Goal: Information Seeking & Learning: Learn about a topic

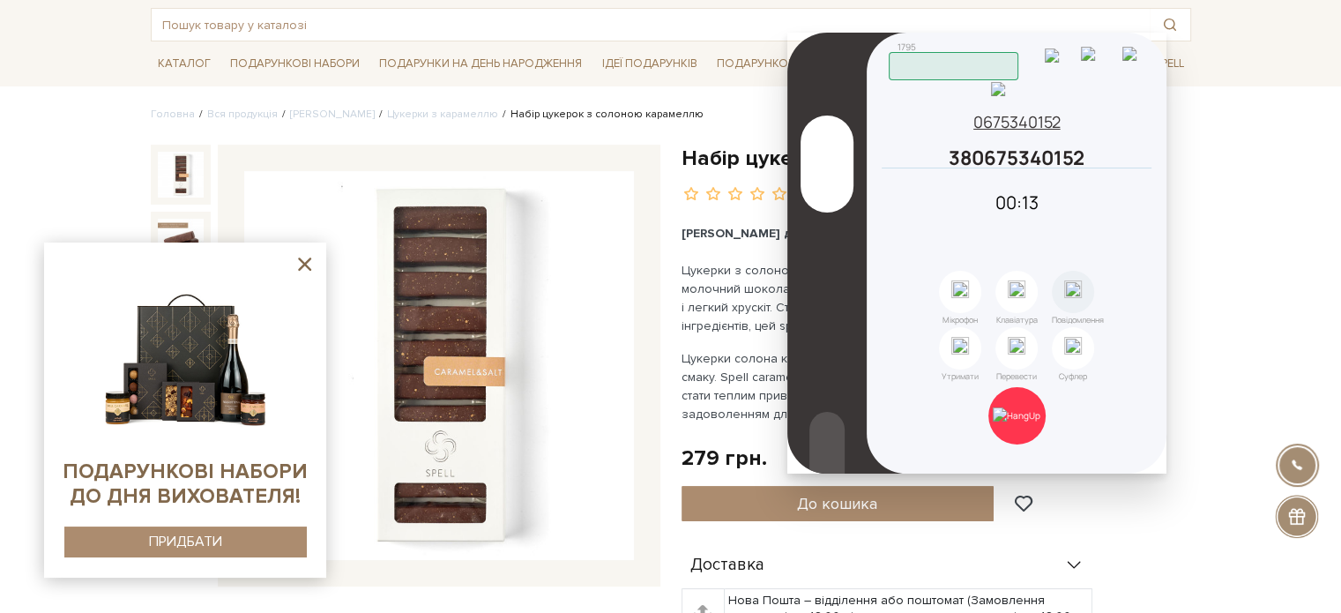
click at [310, 264] on icon at bounding box center [305, 264] width 22 height 22
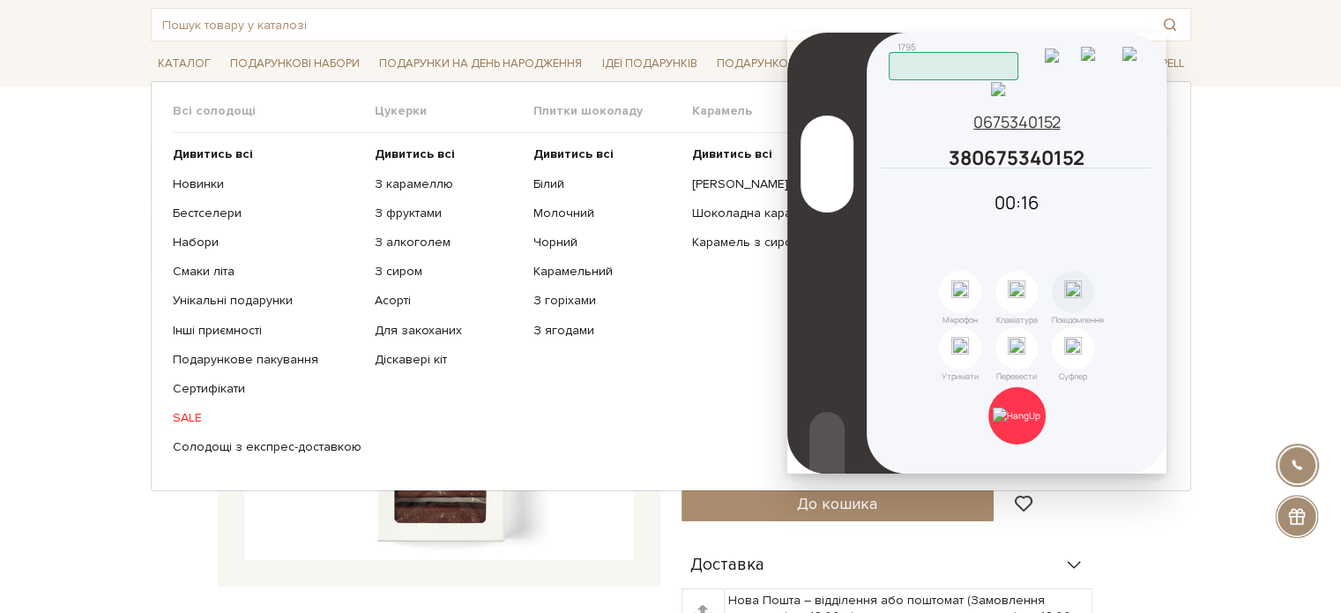
drag, startPoint x: 394, startPoint y: 223, endPoint x: 391, endPoint y: 198, distance: 24.8
click at [392, 207] on ul "Дивитись всі З карамеллю З фруктами З алкоголем З сиром Асорті" at bounding box center [454, 300] width 159 height 335
click at [388, 184] on link "З карамеллю" at bounding box center [447, 184] width 145 height 16
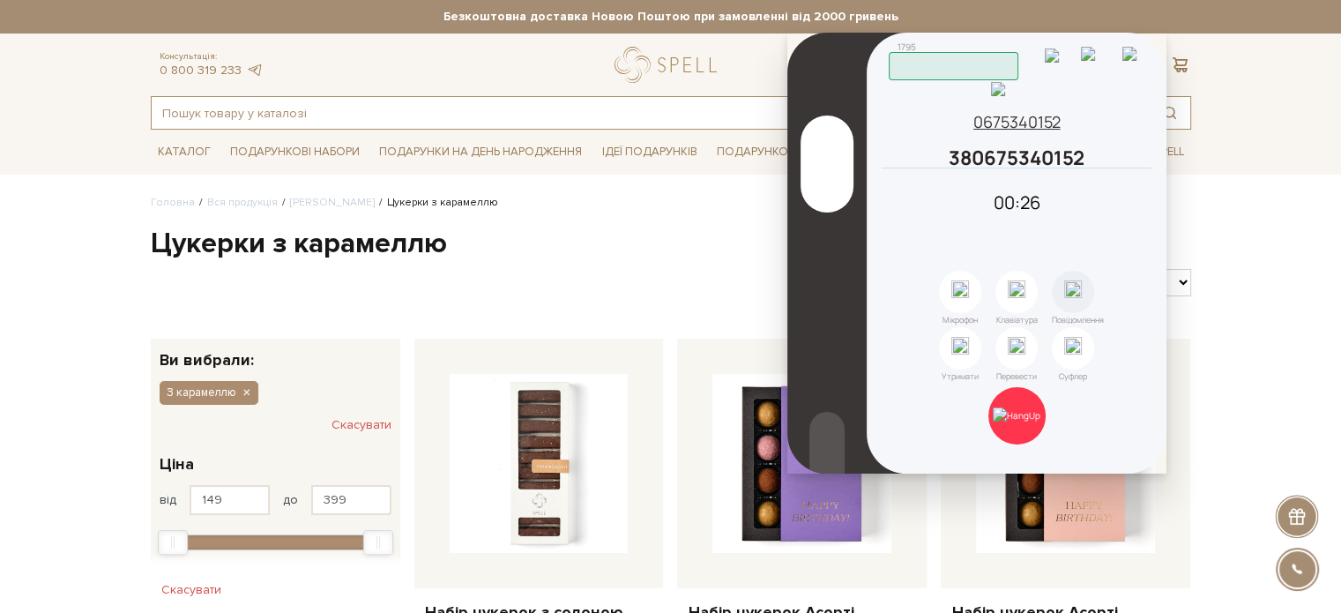
click at [187, 114] on input "text" at bounding box center [651, 113] width 998 height 32
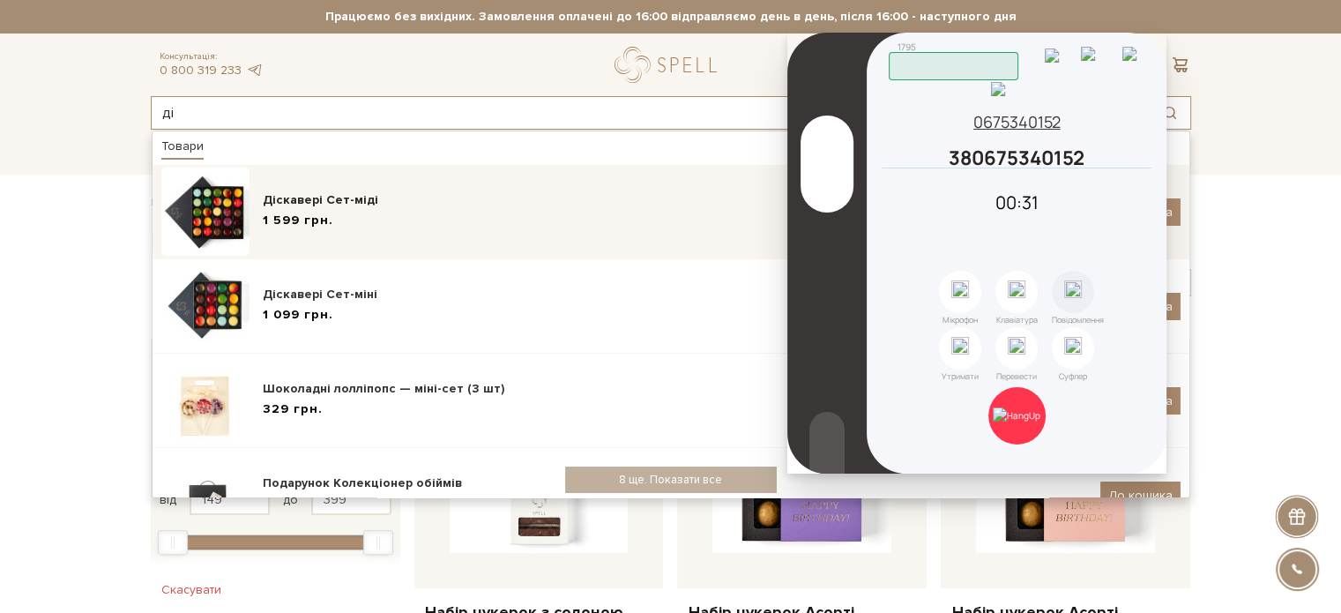
type input "ді"
click at [327, 204] on div "Діскавері Сет-міді" at bounding box center [675, 200] width 824 height 18
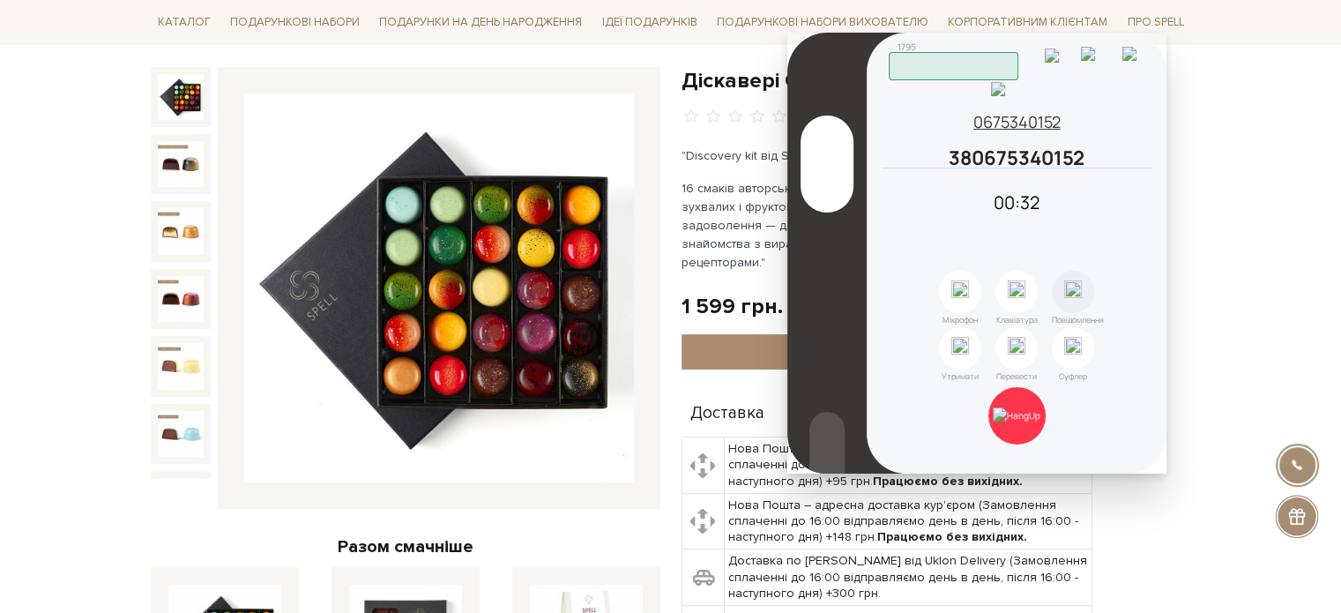
scroll to position [176, 0]
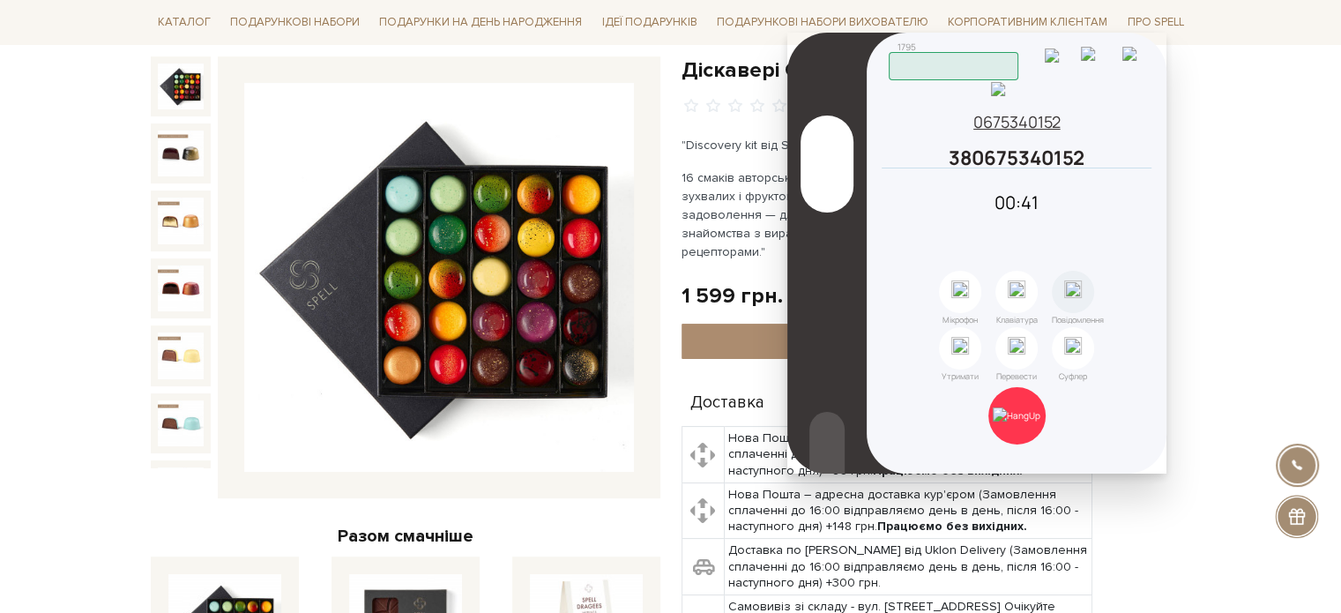
click at [1103, 38] on header "1795 Працюю" at bounding box center [1018, 57] width 258 height 46
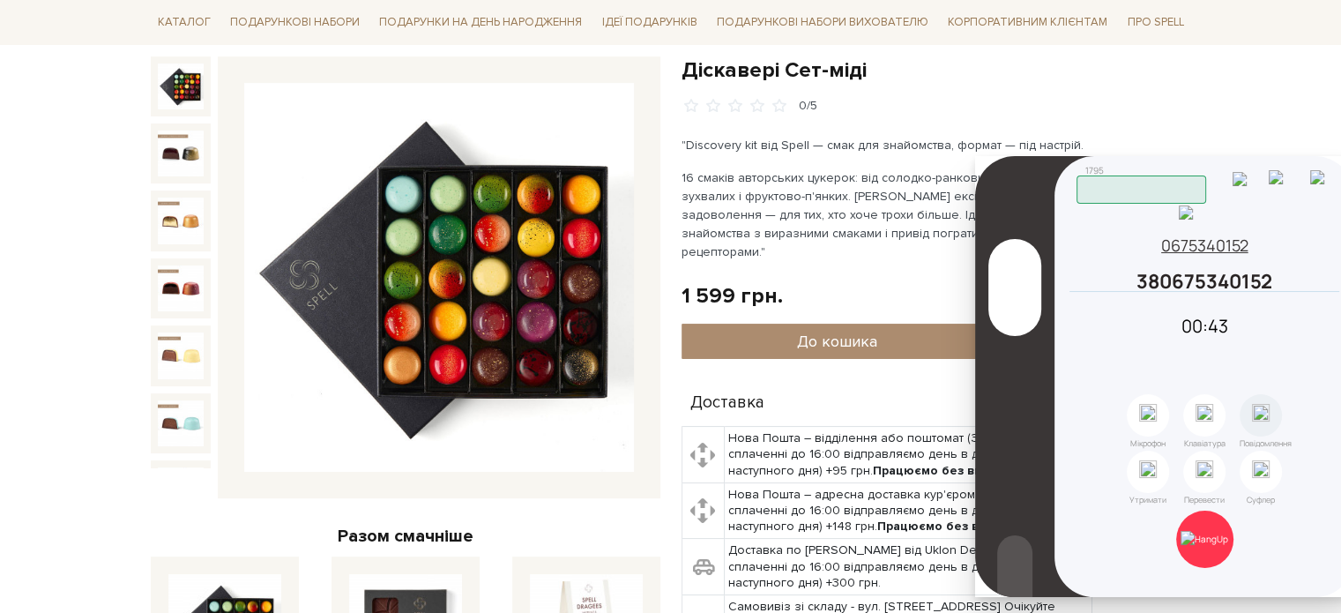
drag, startPoint x: 1101, startPoint y: 41, endPoint x: 1289, endPoint y: 165, distance: 224.7
click at [1289, 165] on header "1795 Працюю" at bounding box center [1205, 181] width 258 height 46
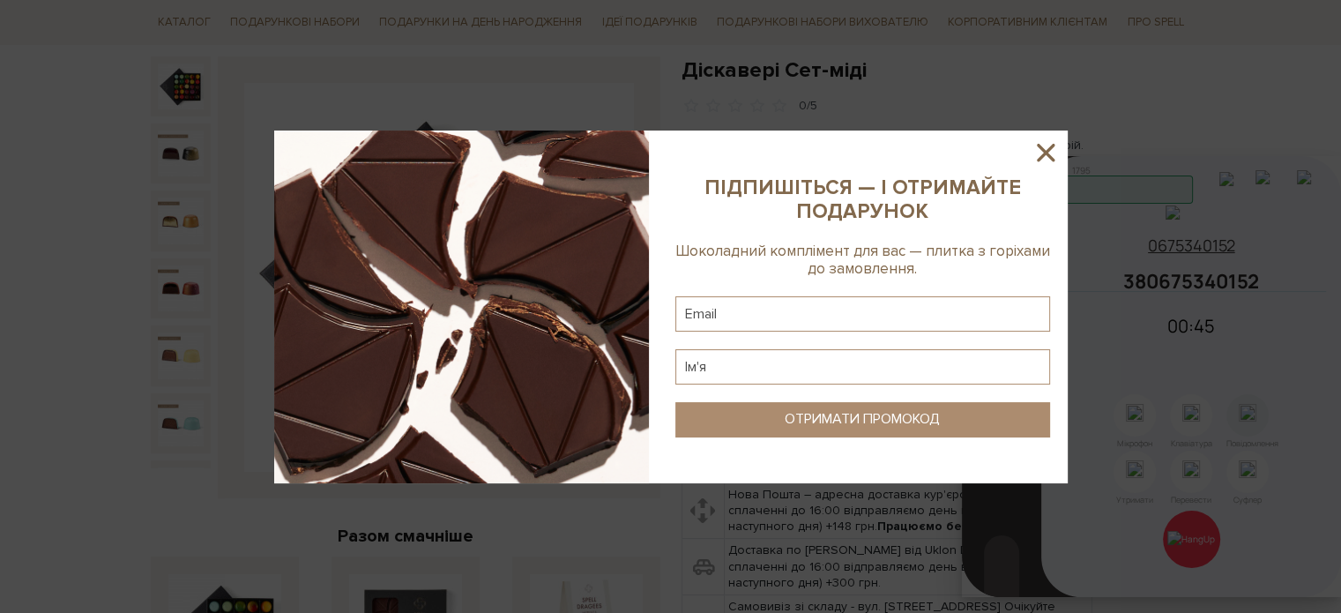
click at [1046, 151] on icon at bounding box center [1046, 153] width 18 height 18
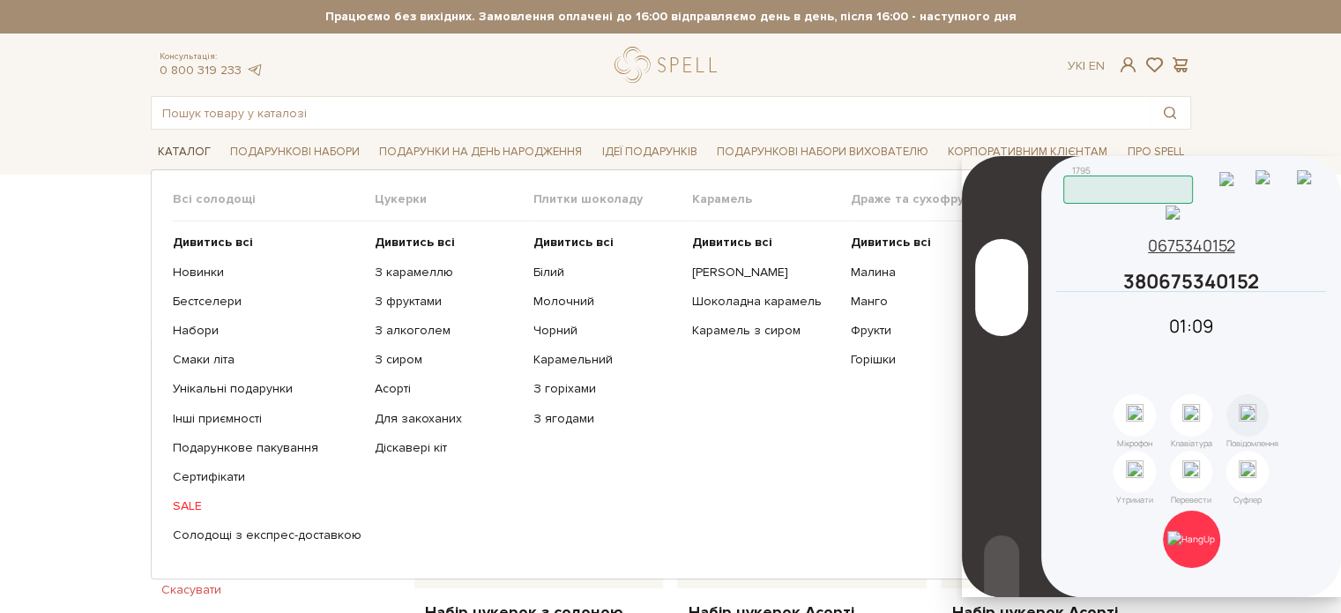
click at [187, 144] on link "Каталог" at bounding box center [184, 151] width 67 height 27
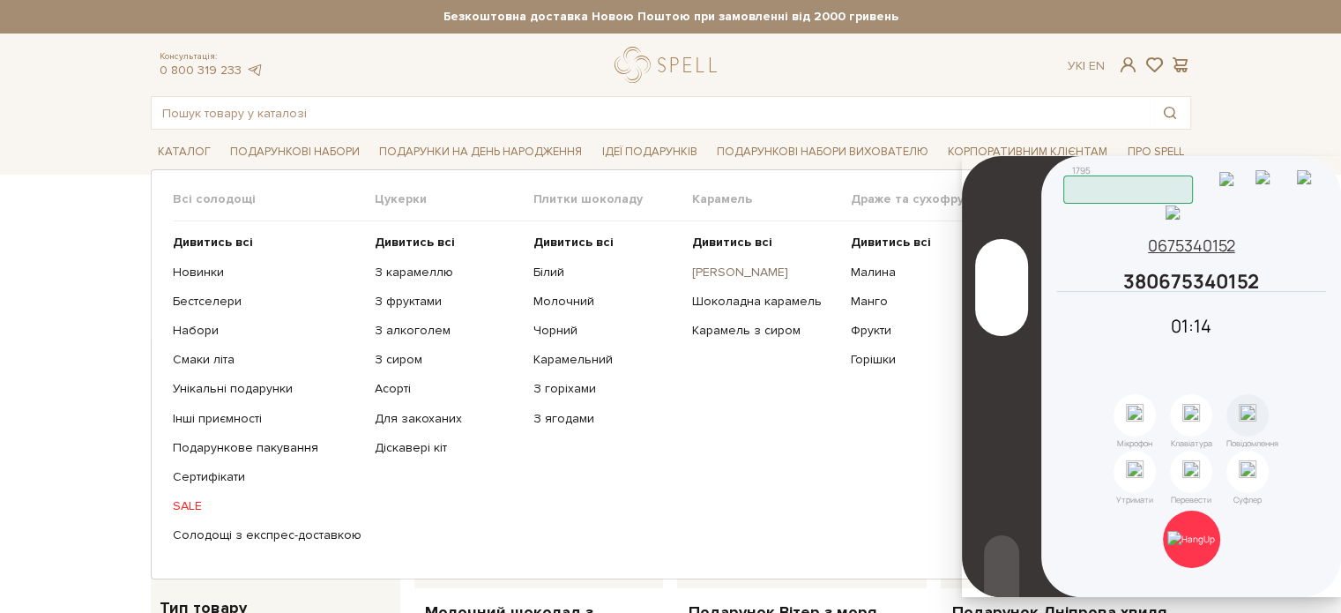
click at [719, 271] on link "[PERSON_NAME]" at bounding box center [764, 272] width 145 height 16
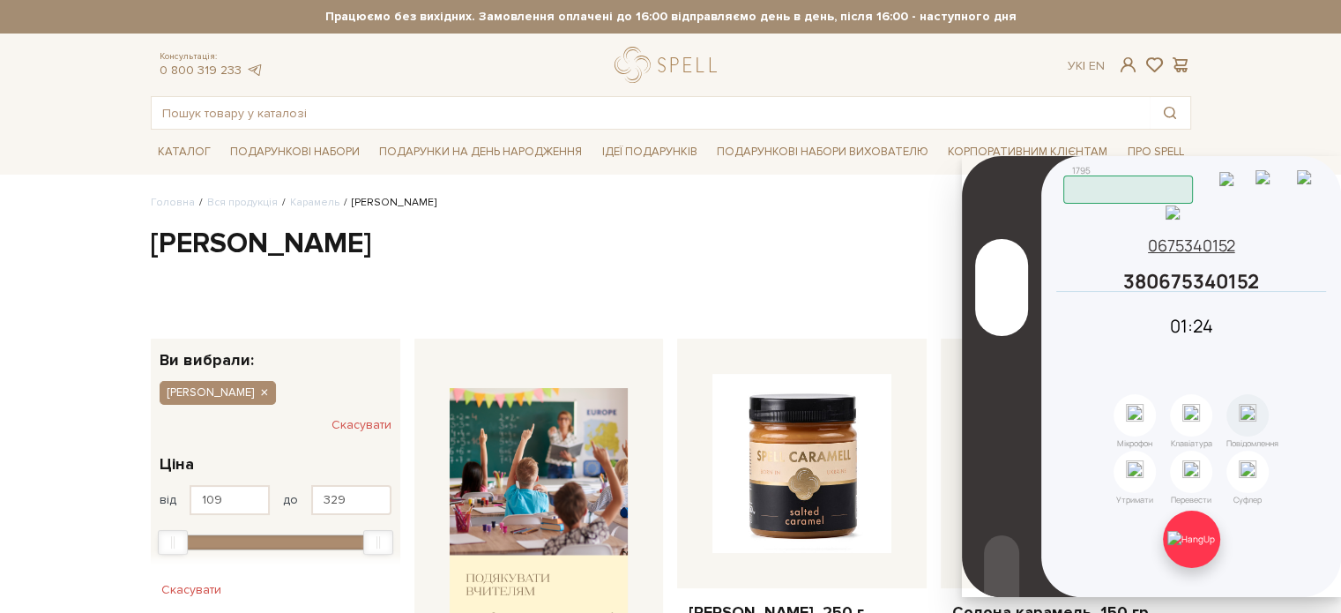
click at [1206, 537] on img at bounding box center [1191, 539] width 48 height 16
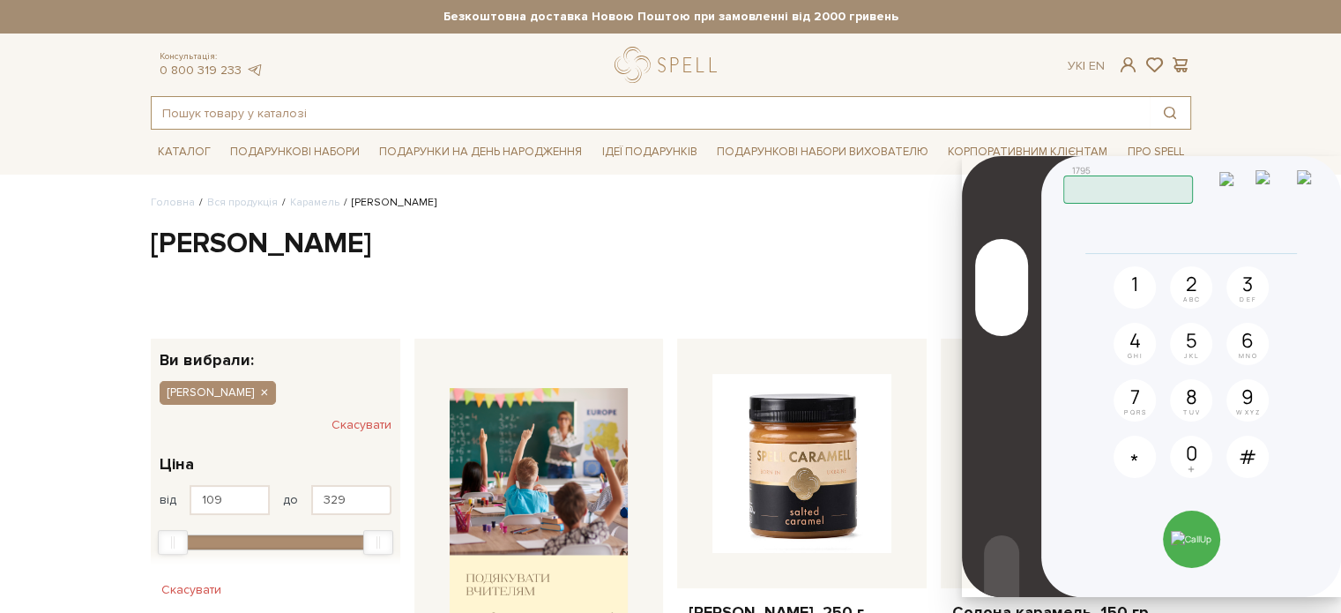
click at [212, 121] on input "text" at bounding box center [651, 113] width 998 height 32
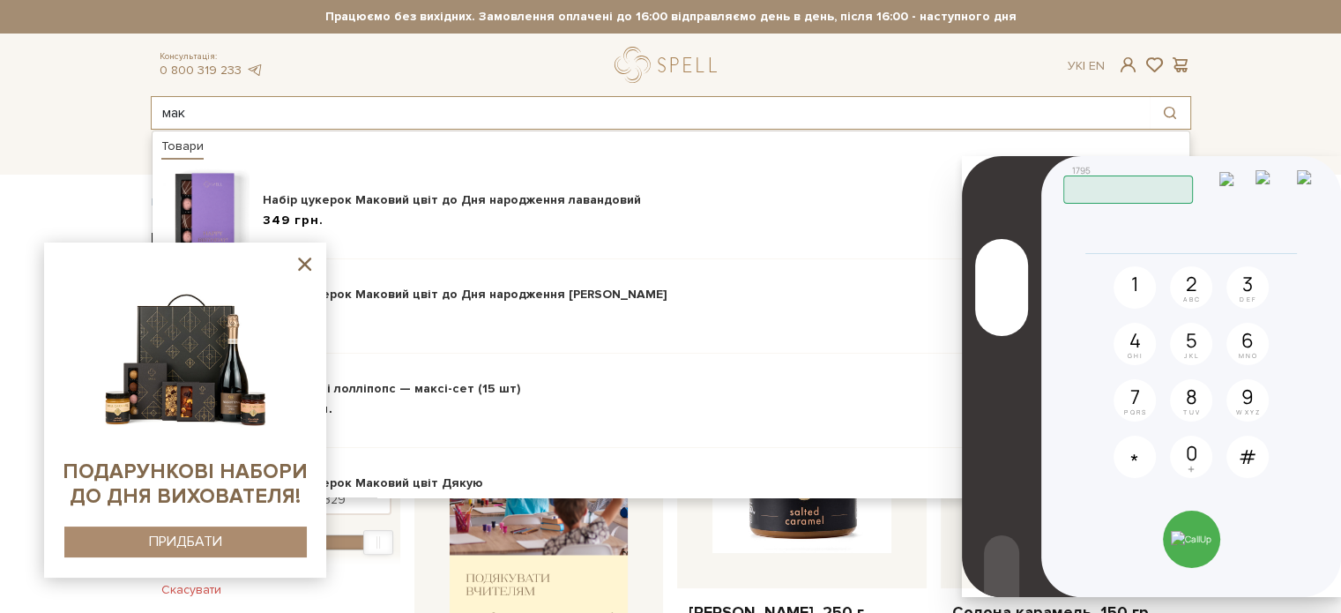
type input "мак"
click at [304, 260] on icon at bounding box center [305, 264] width 22 height 22
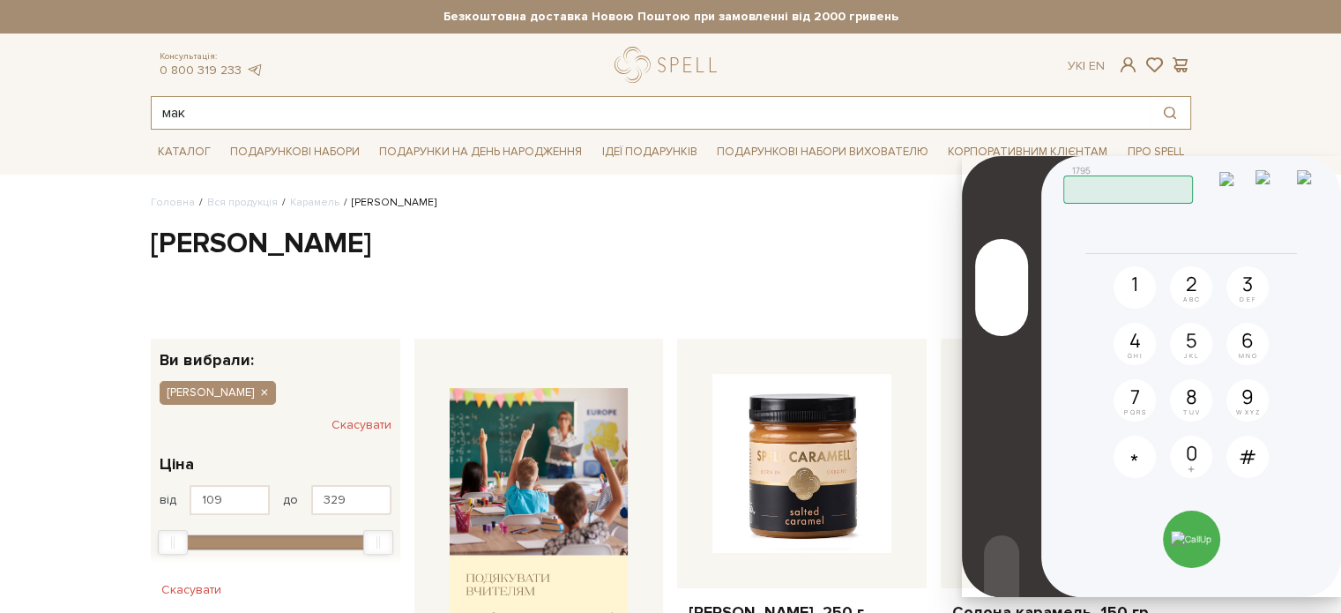
click at [225, 109] on input "мак" at bounding box center [651, 113] width 998 height 32
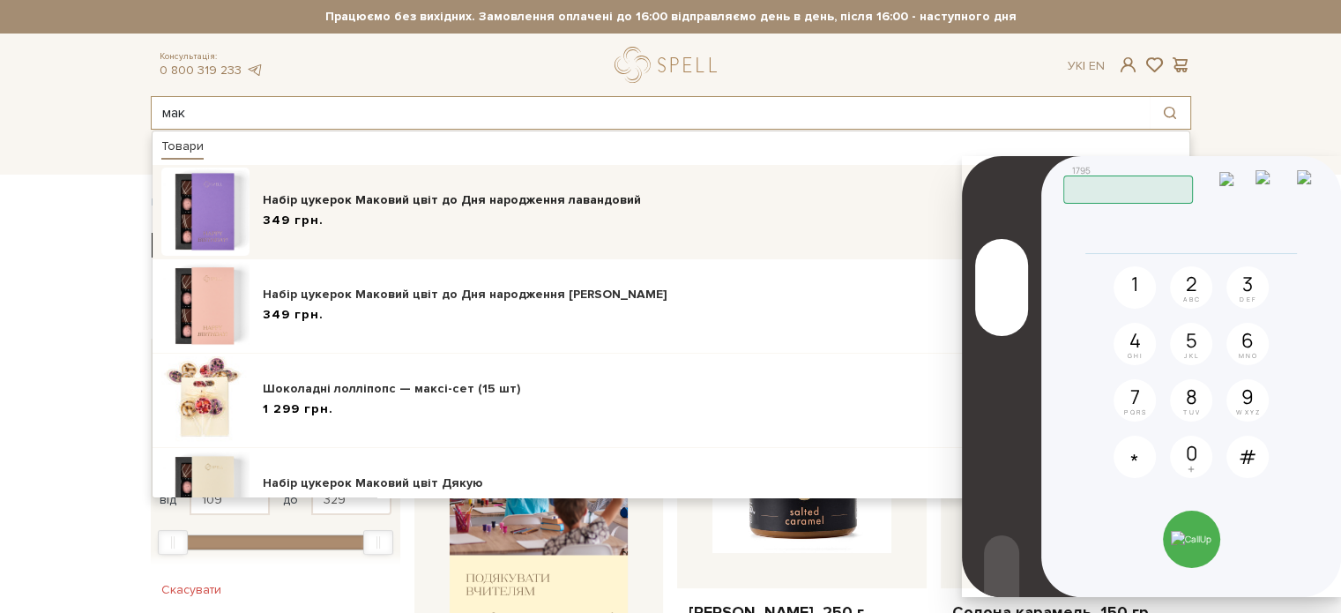
click at [383, 191] on div "Набір цукерок Маковий цвіт до Дня народження лавандовий" at bounding box center [675, 200] width 824 height 18
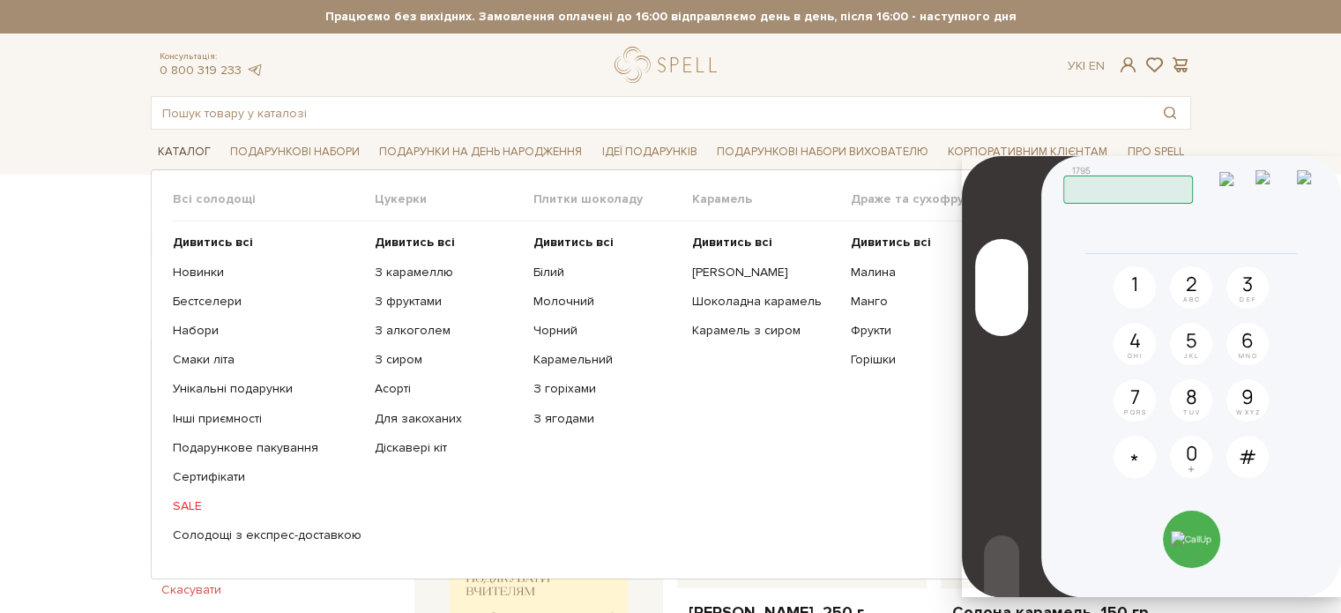
click at [191, 148] on link "Каталог" at bounding box center [184, 151] width 67 height 27
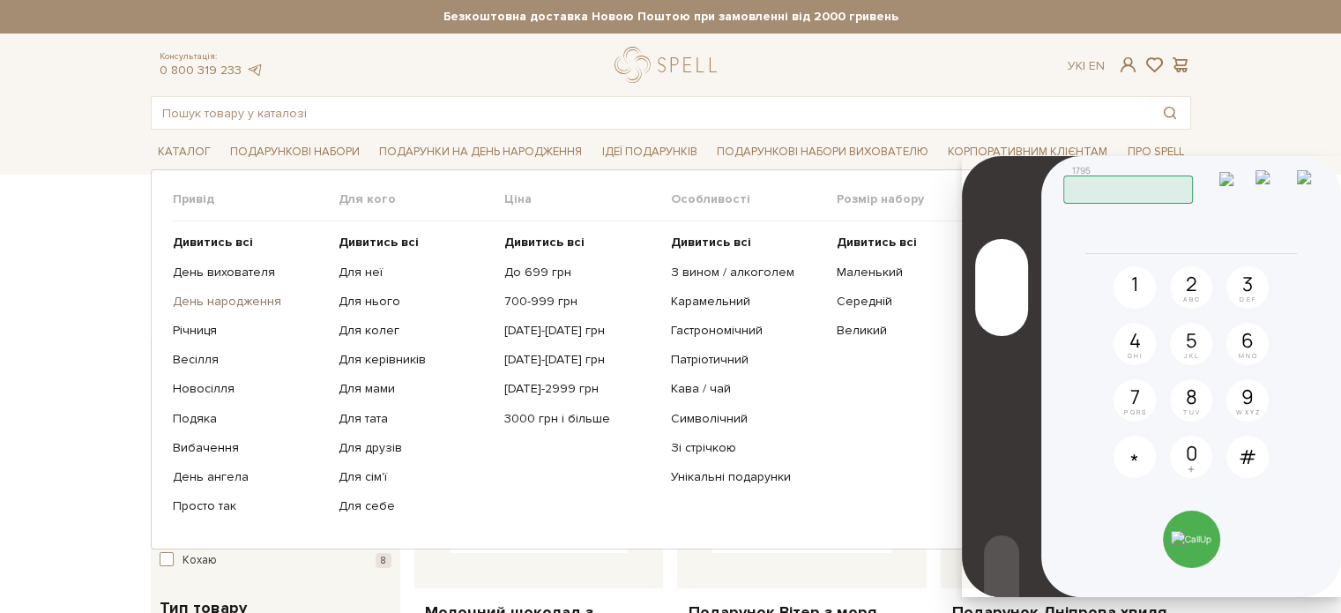
click at [270, 294] on link "День народження" at bounding box center [249, 302] width 152 height 16
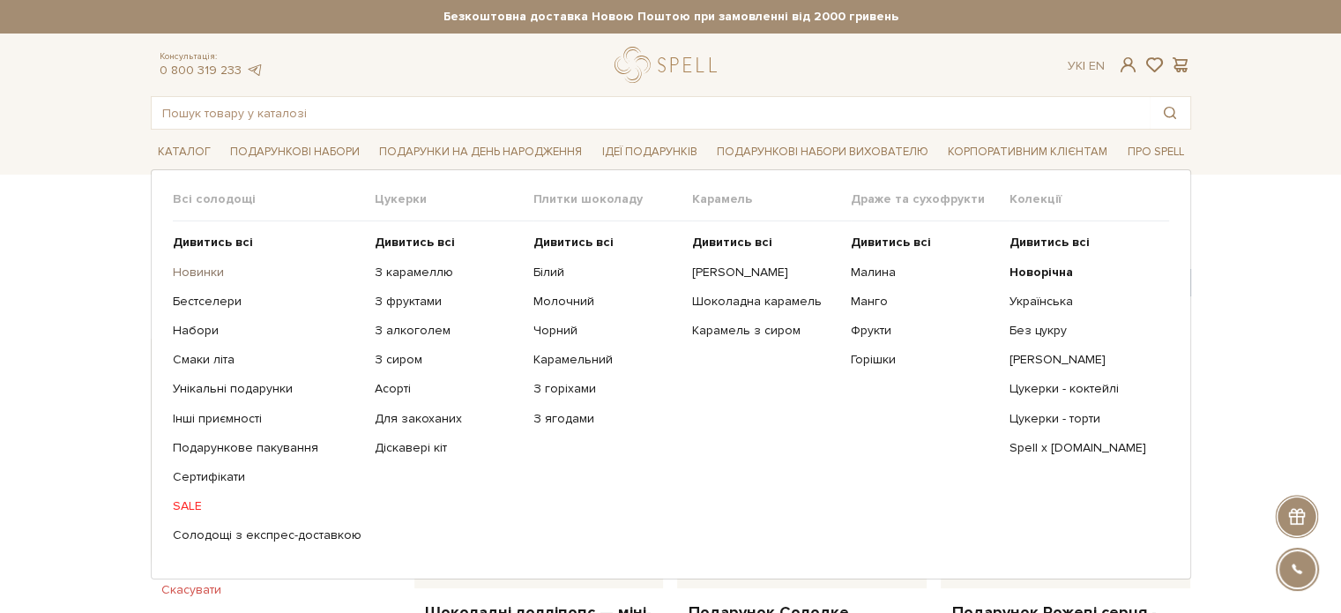
click at [217, 274] on link "Новинки" at bounding box center [267, 272] width 189 height 16
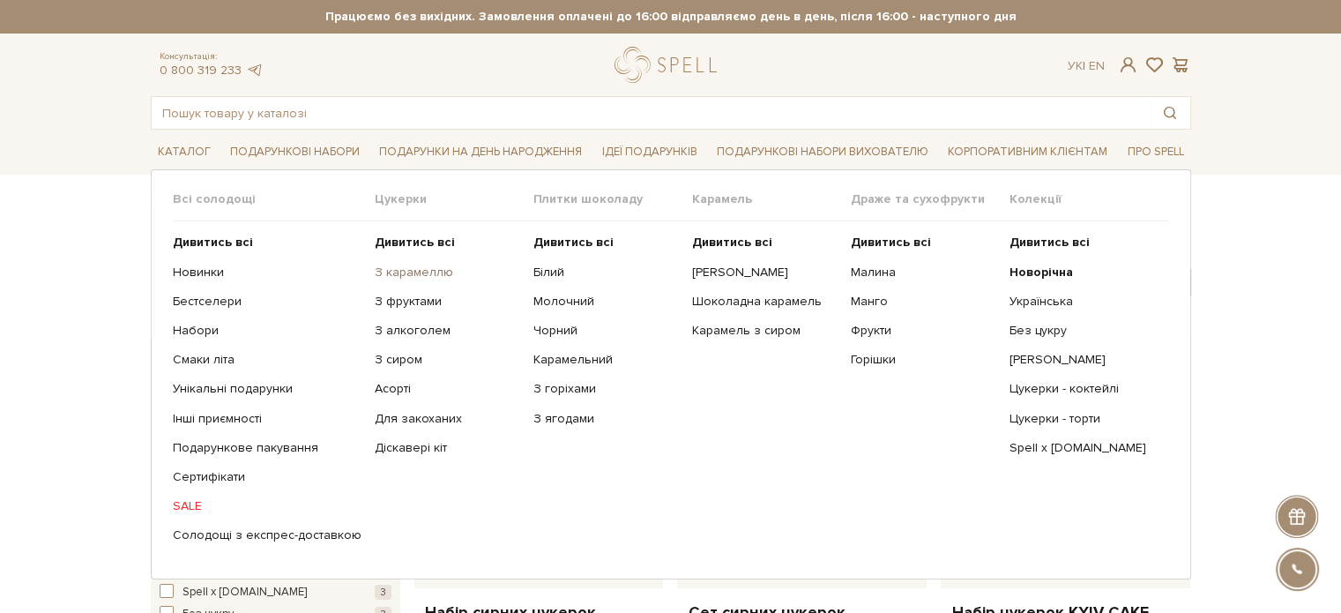
click at [405, 273] on link "З карамеллю" at bounding box center [447, 272] width 145 height 16
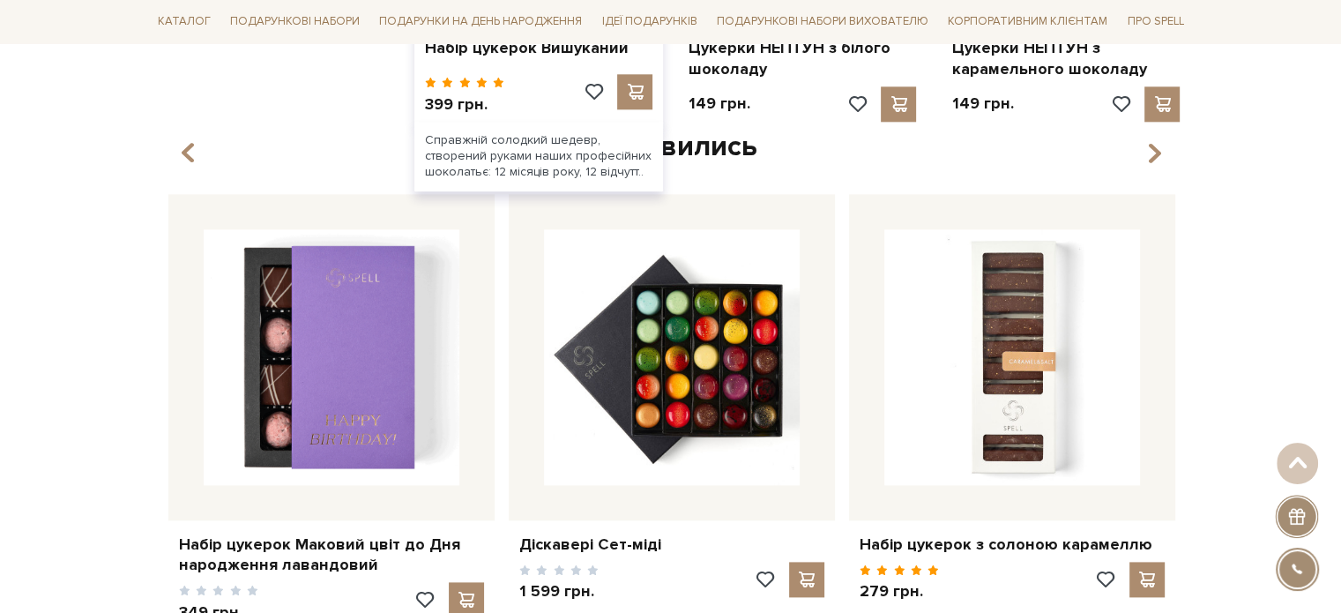
scroll to position [2116, 0]
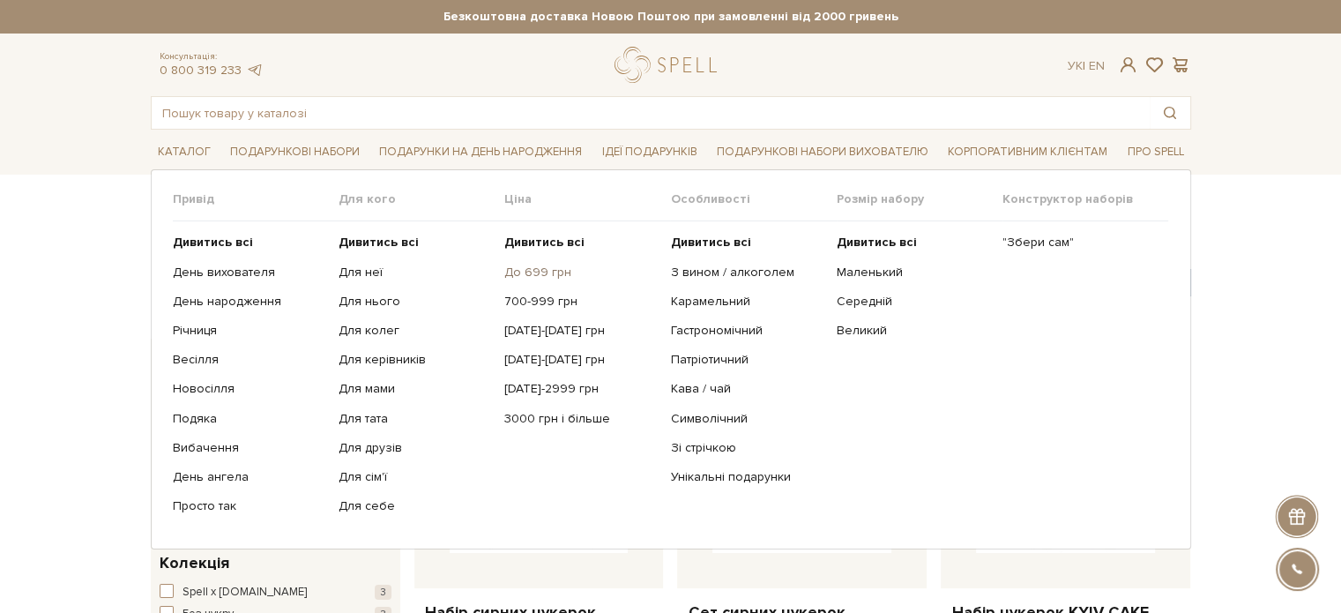
click at [543, 265] on link "До 699 грн" at bounding box center [580, 272] width 152 height 16
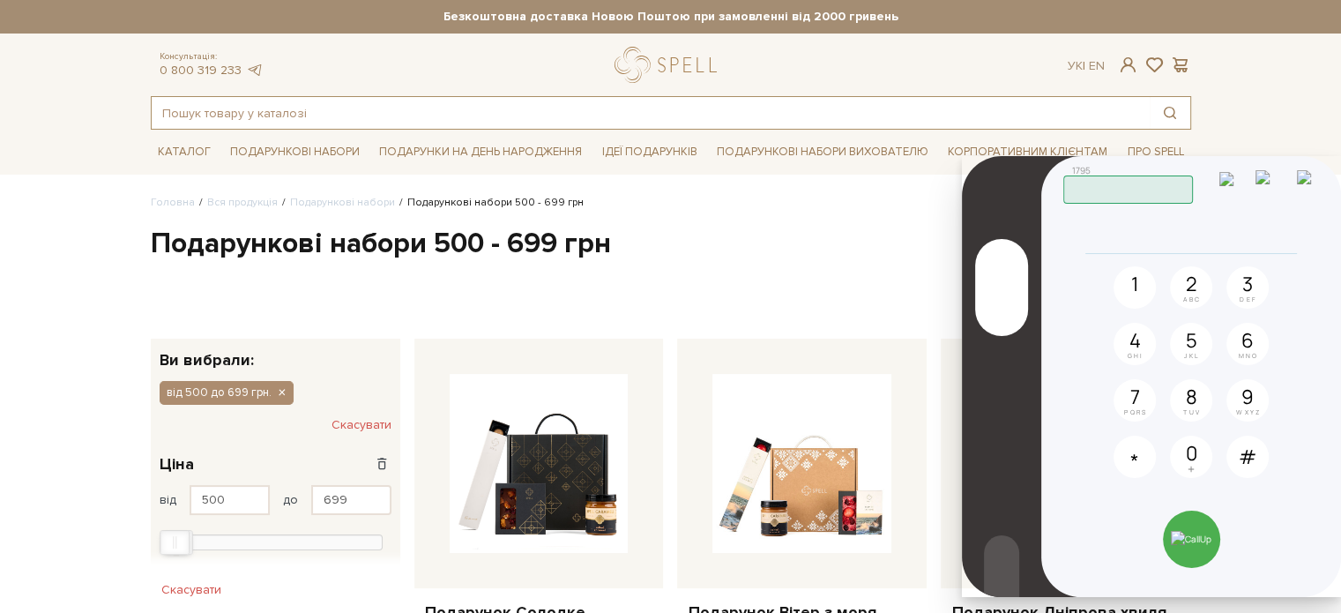
click at [205, 102] on input "text" at bounding box center [651, 113] width 998 height 32
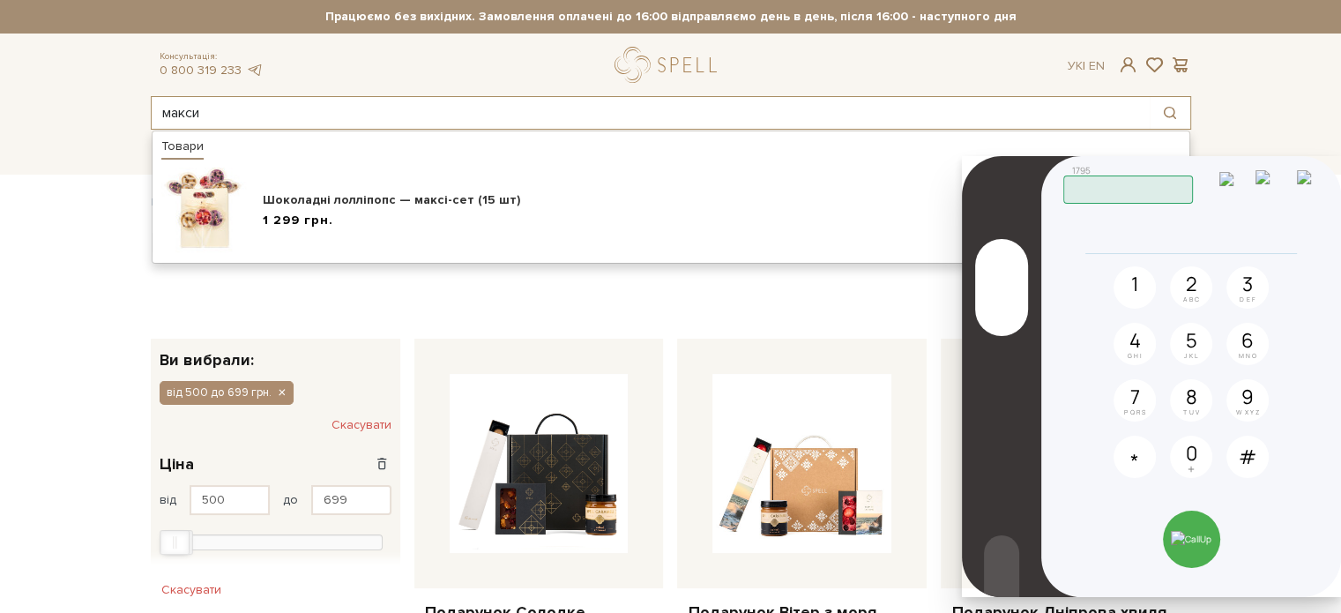
type input "макси"
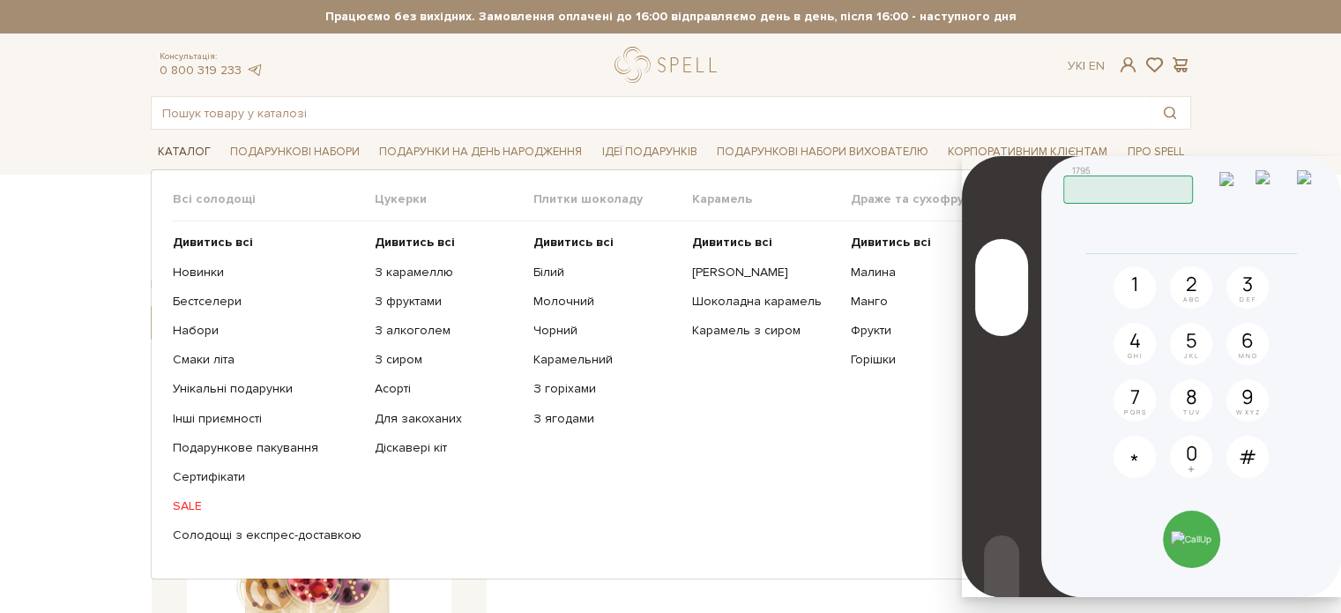
click at [175, 149] on link "Каталог" at bounding box center [184, 151] width 67 height 27
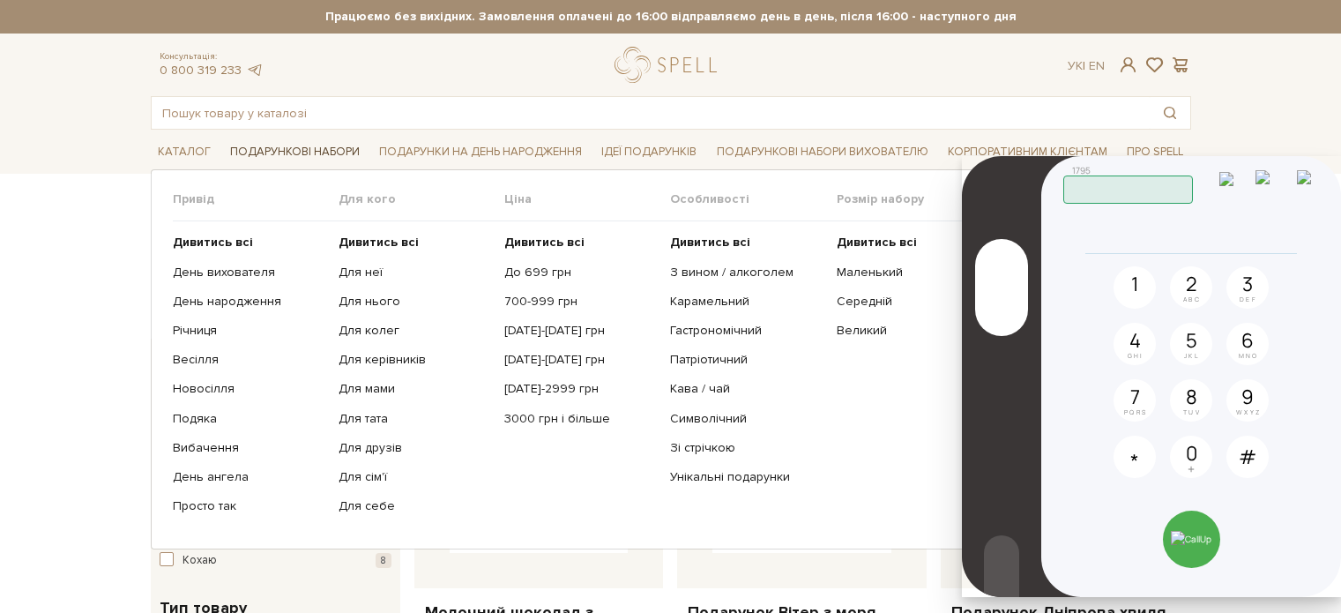
click at [254, 149] on link "Подарункові набори" at bounding box center [295, 151] width 144 height 27
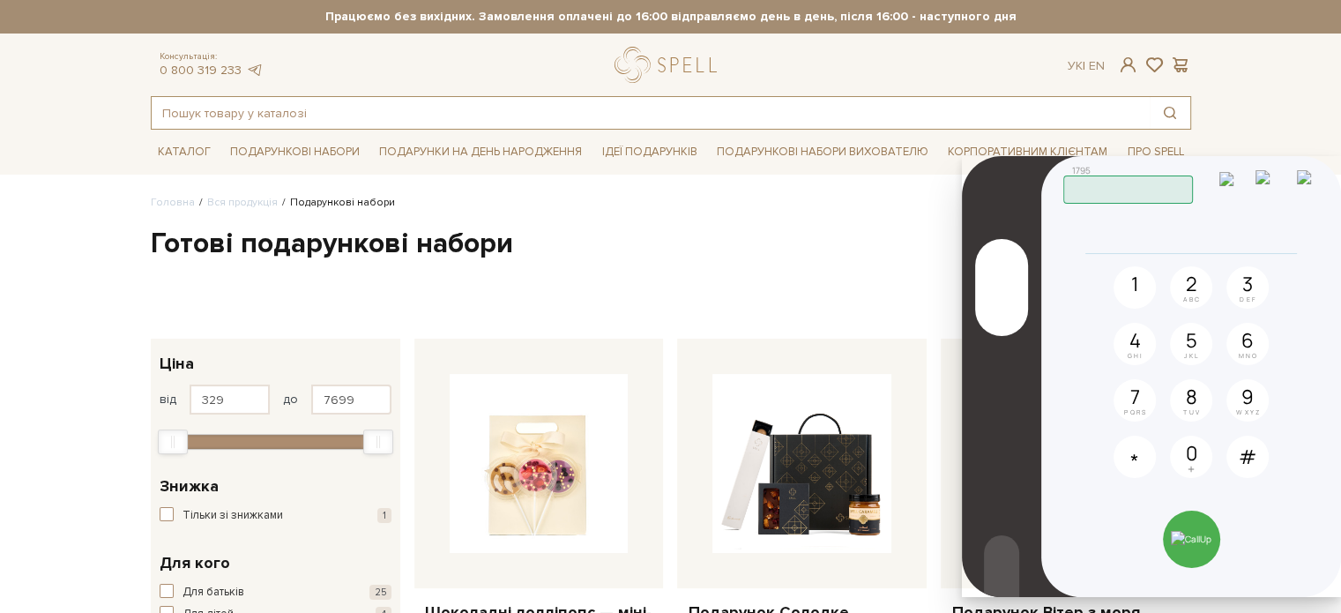
click at [276, 110] on input "text" at bounding box center [651, 113] width 998 height 32
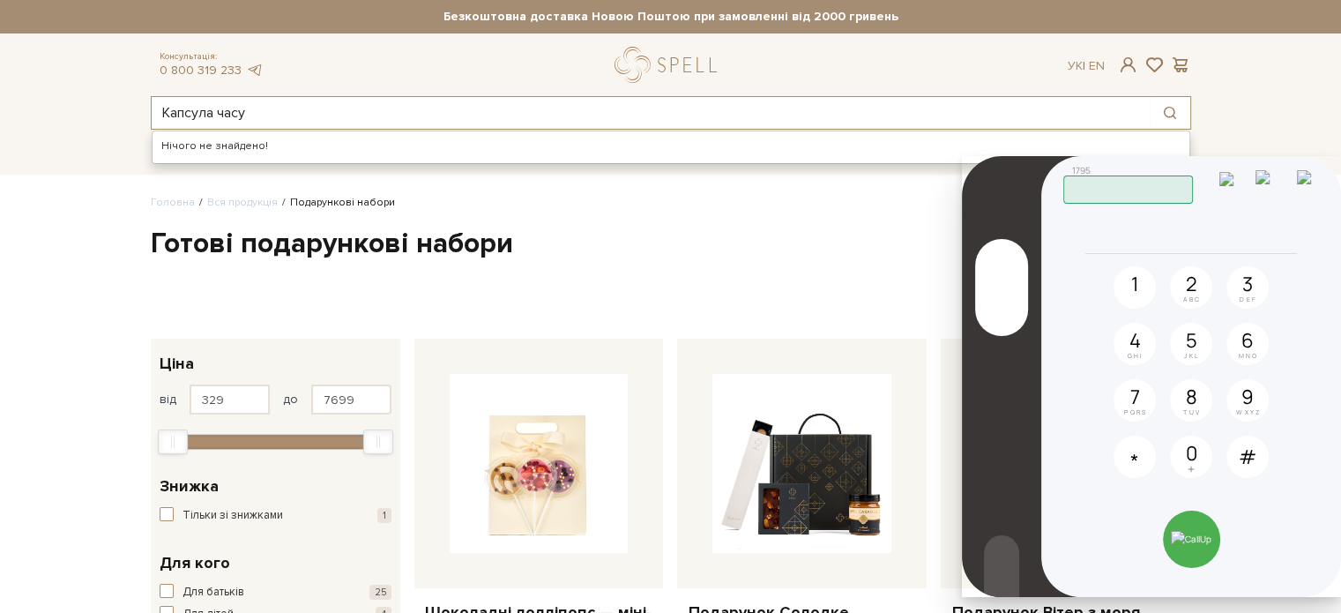
type input "Капсула часу"
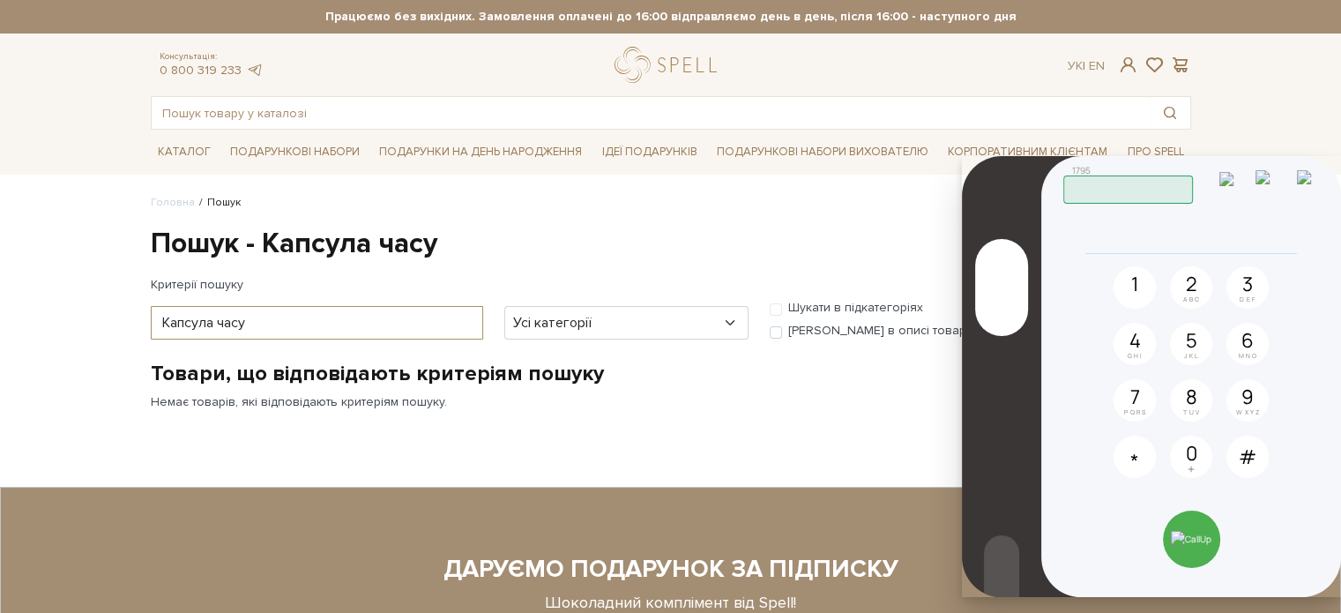
drag, startPoint x: 294, startPoint y: 331, endPoint x: 136, endPoint y: 302, distance: 161.2
click at [130, 306] on body "Подарункові набори SALE Корпоративним клієнтам Доставка і оплата Консультація: …" at bounding box center [670, 481] width 1341 height 963
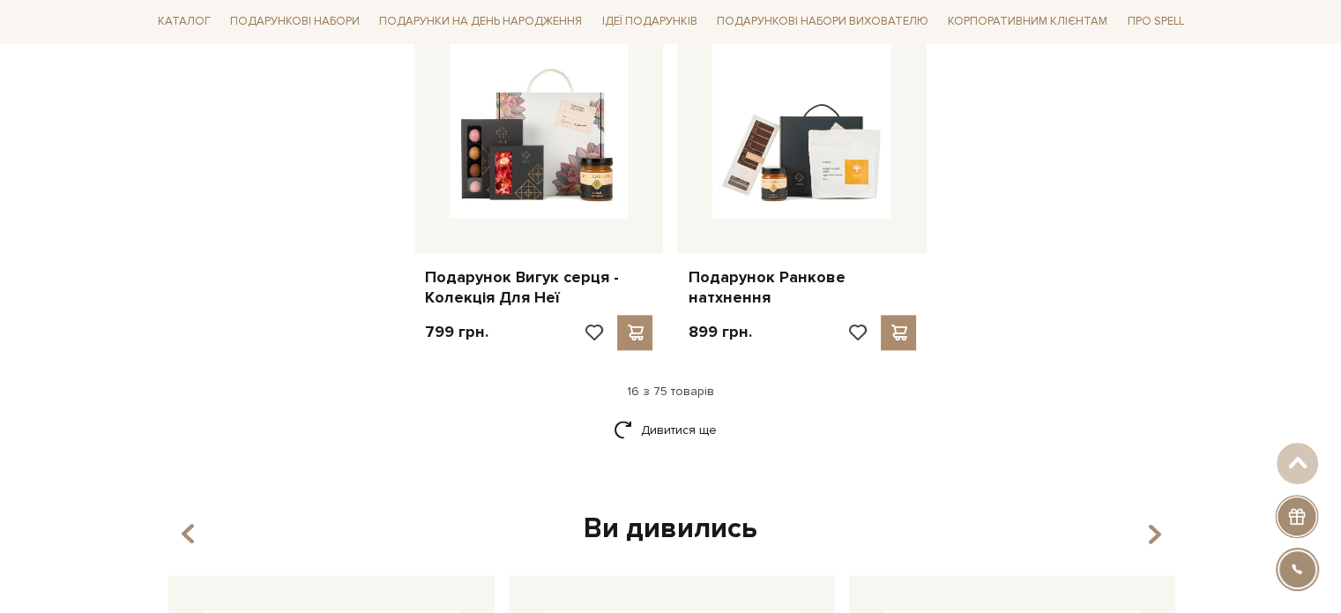
scroll to position [2204, 0]
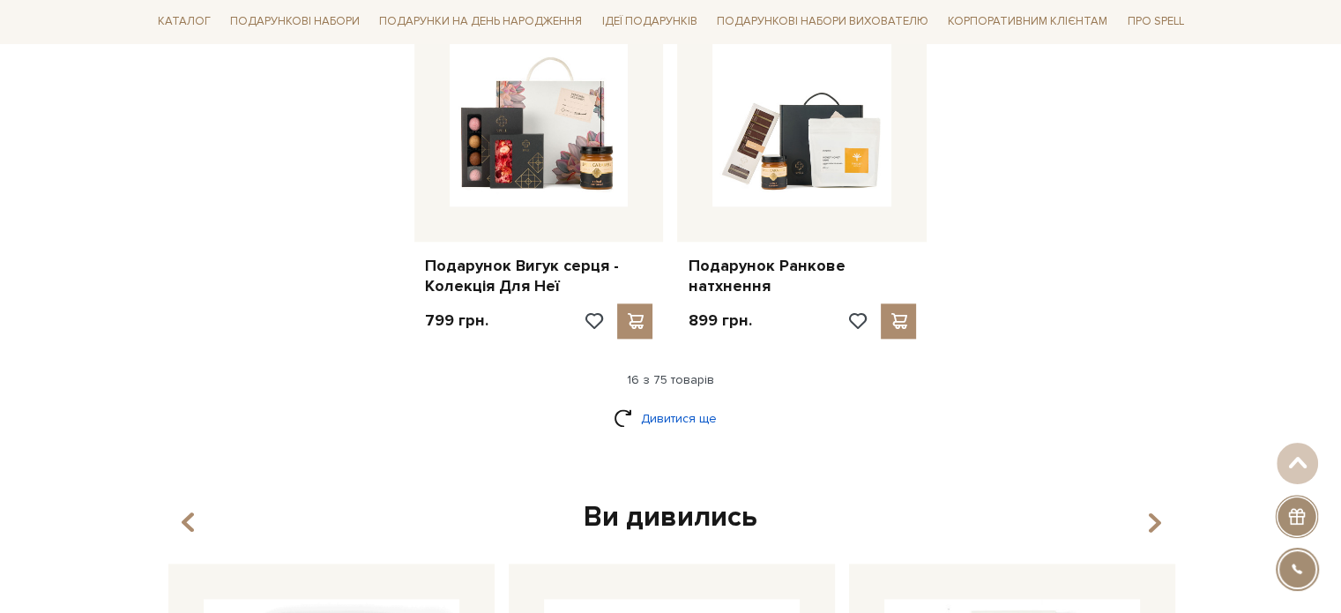
click at [677, 408] on link "Дивитися ще" at bounding box center [671, 418] width 115 height 31
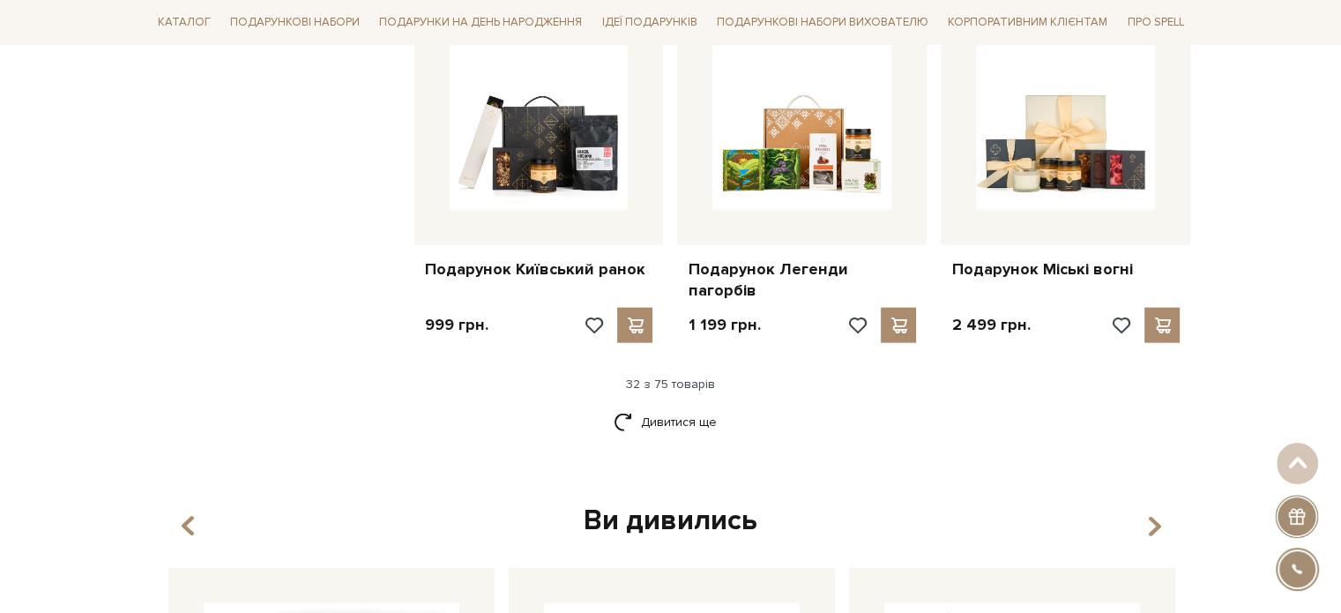
scroll to position [4055, 0]
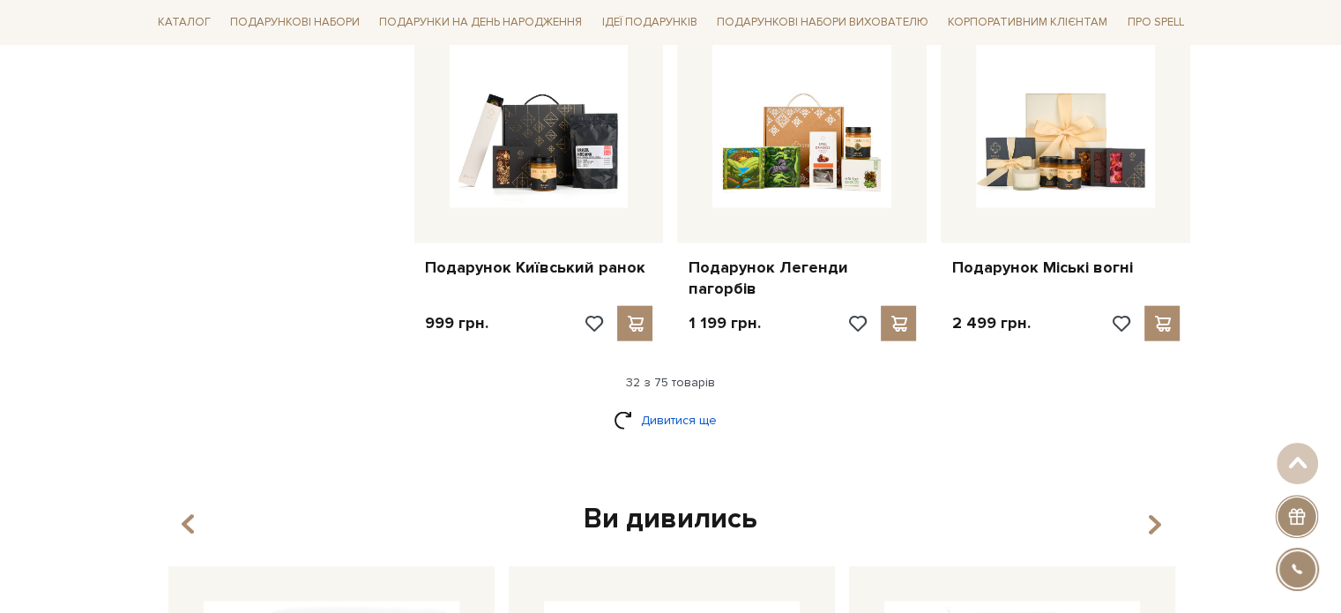
click at [669, 405] on link "Дивитися ще" at bounding box center [671, 420] width 115 height 31
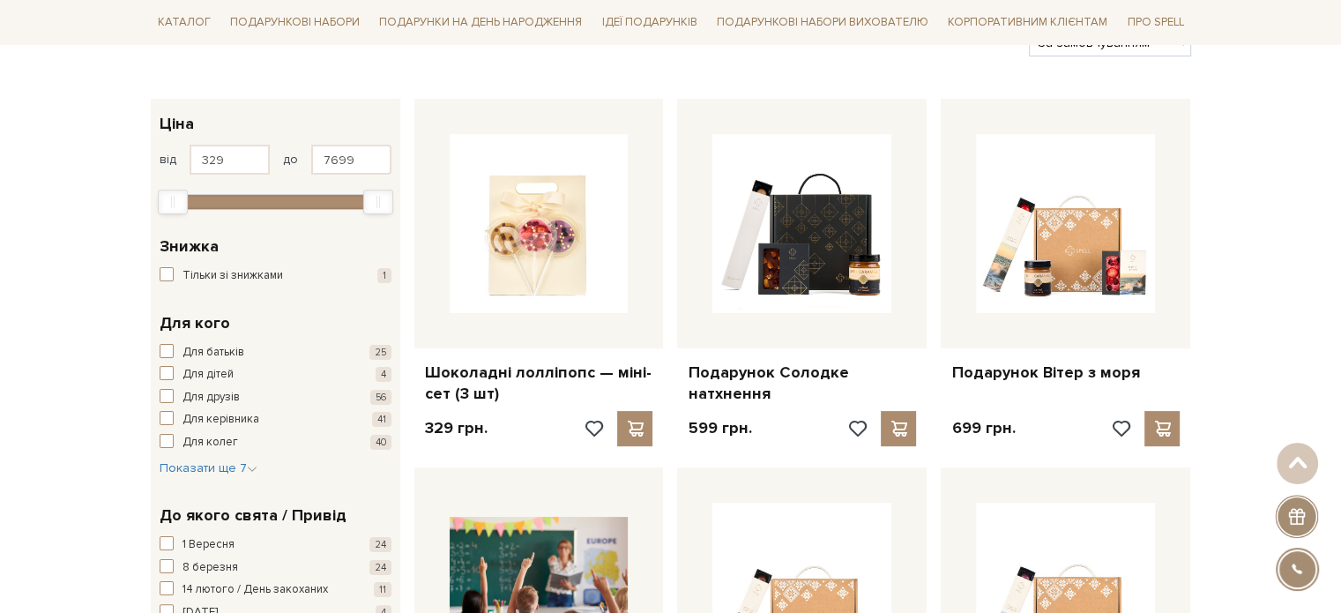
scroll to position [0, 0]
